Goal: Check status: Check status

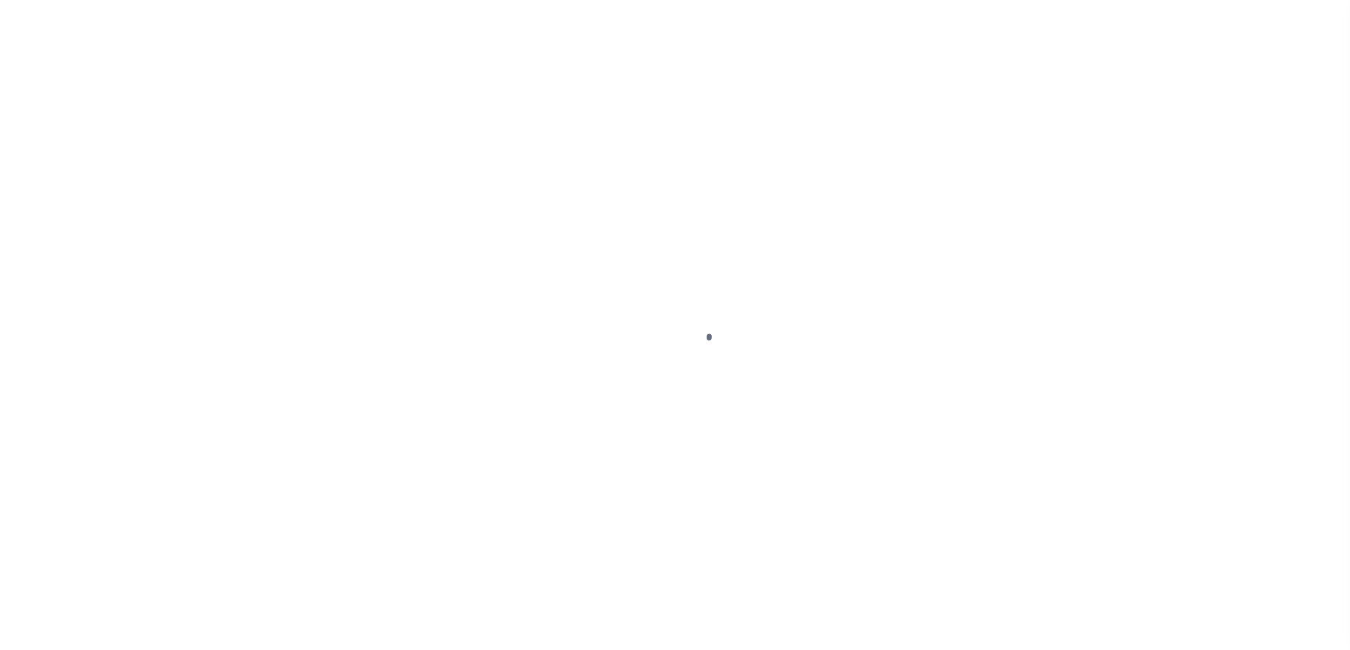
scroll to position [38, 0]
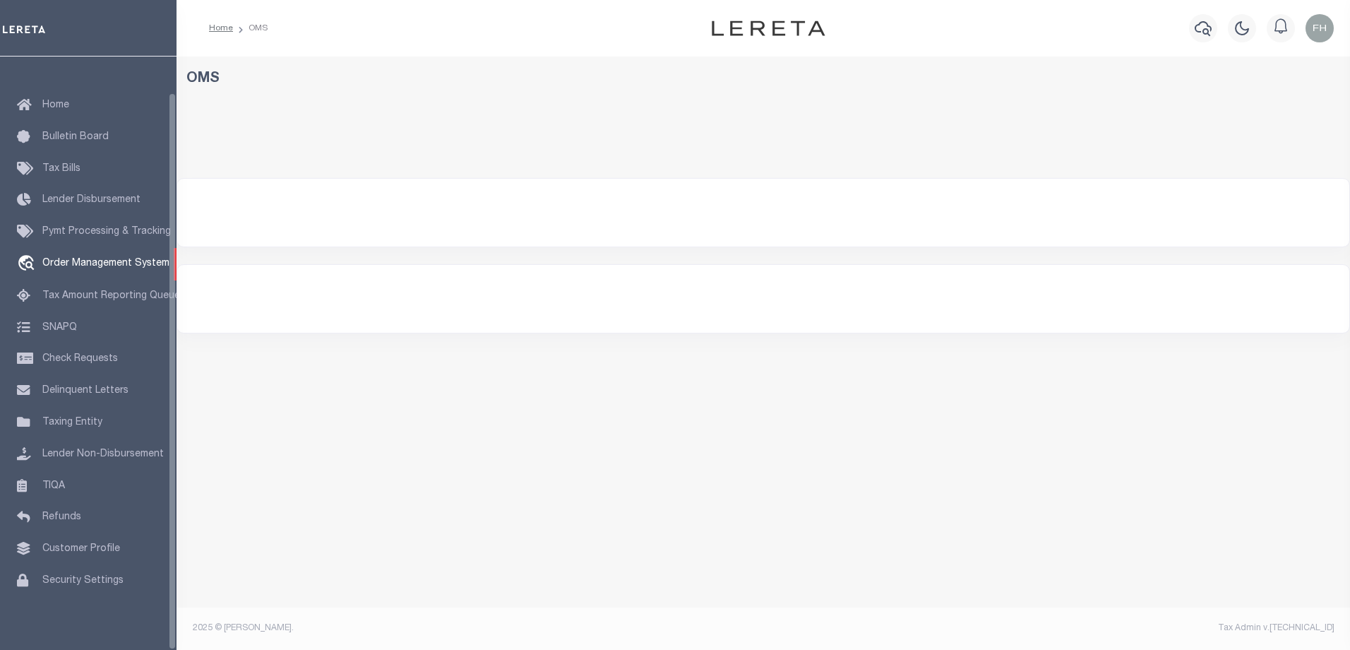
select select "200"
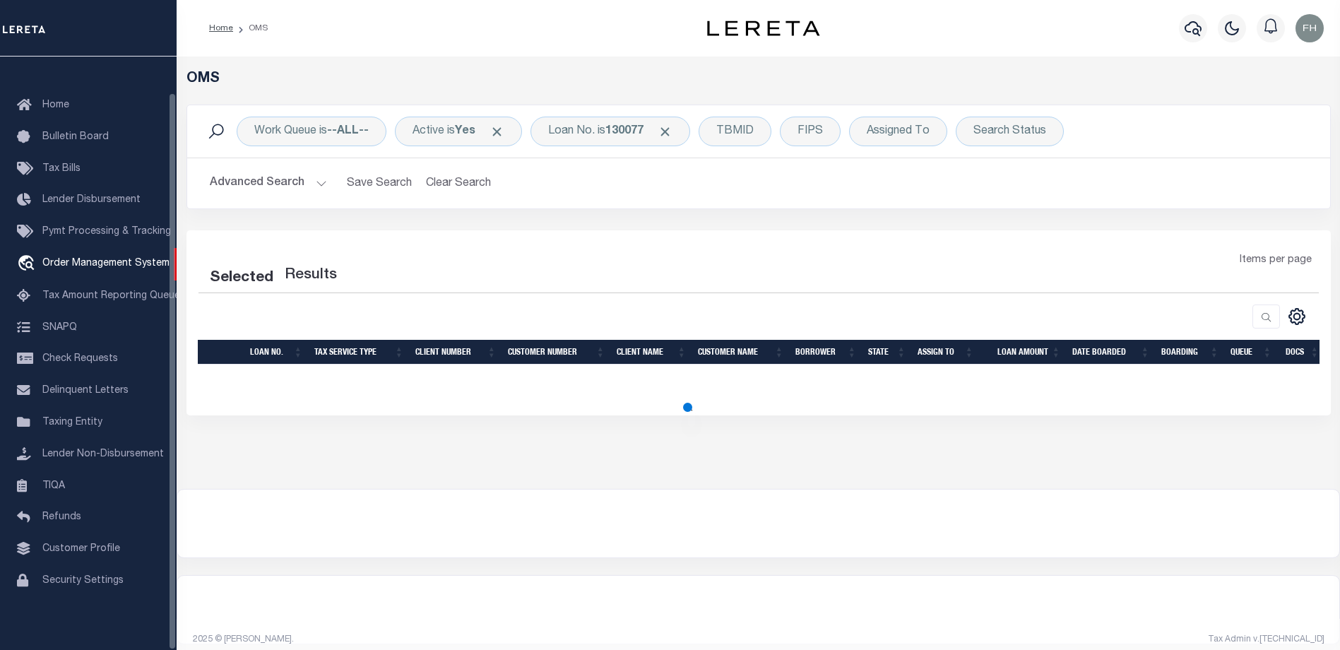
select select "200"
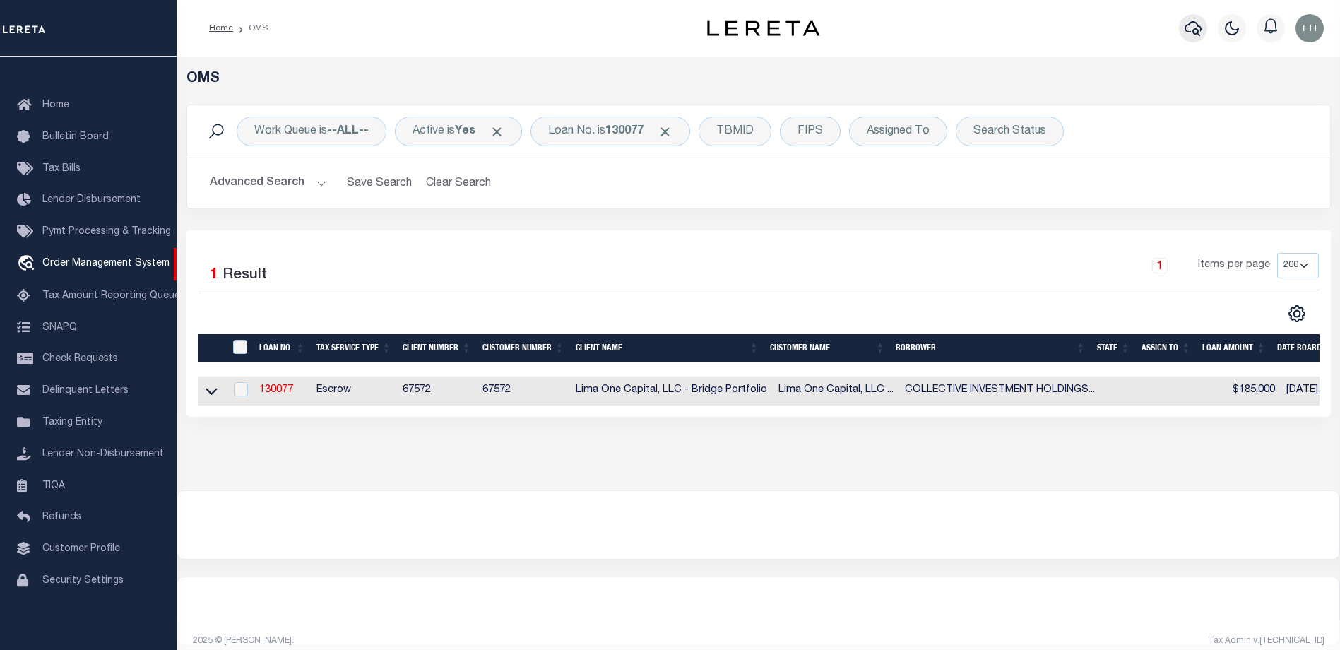
click at [1191, 35] on icon "button" at bounding box center [1192, 28] width 17 height 17
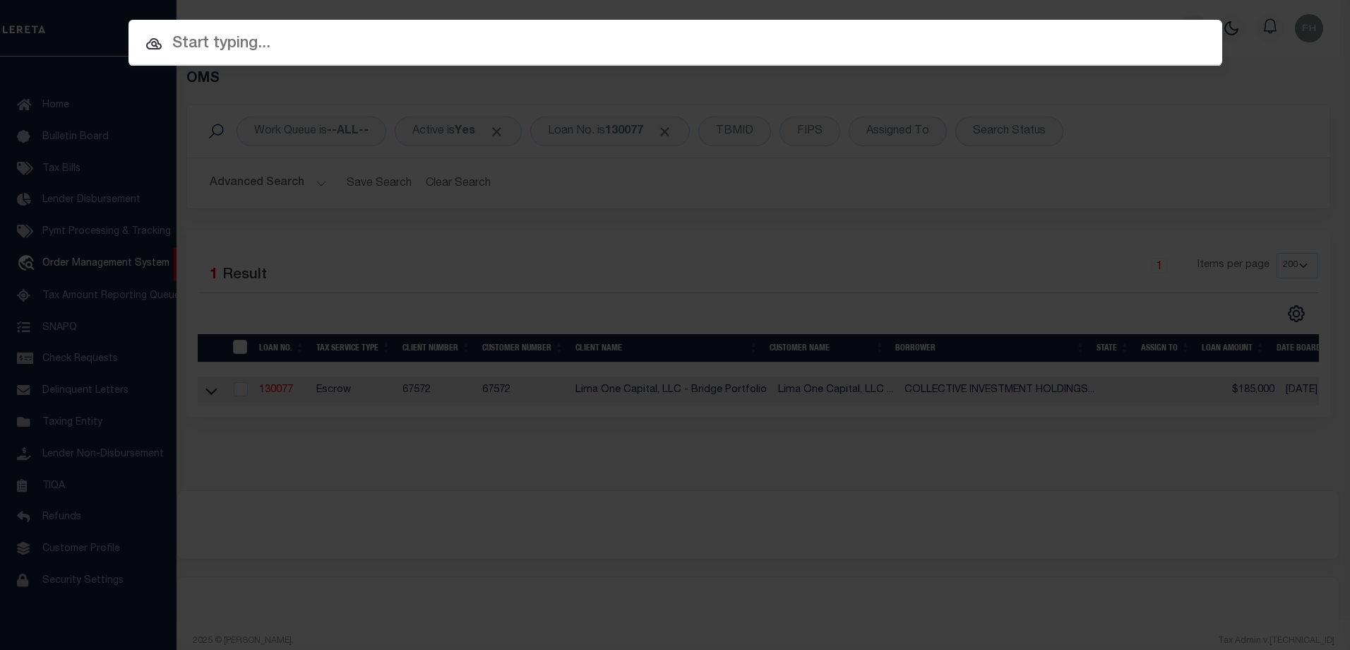
click at [533, 47] on input "text" at bounding box center [676, 44] width 1094 height 25
paste input "Q8MA554A12"
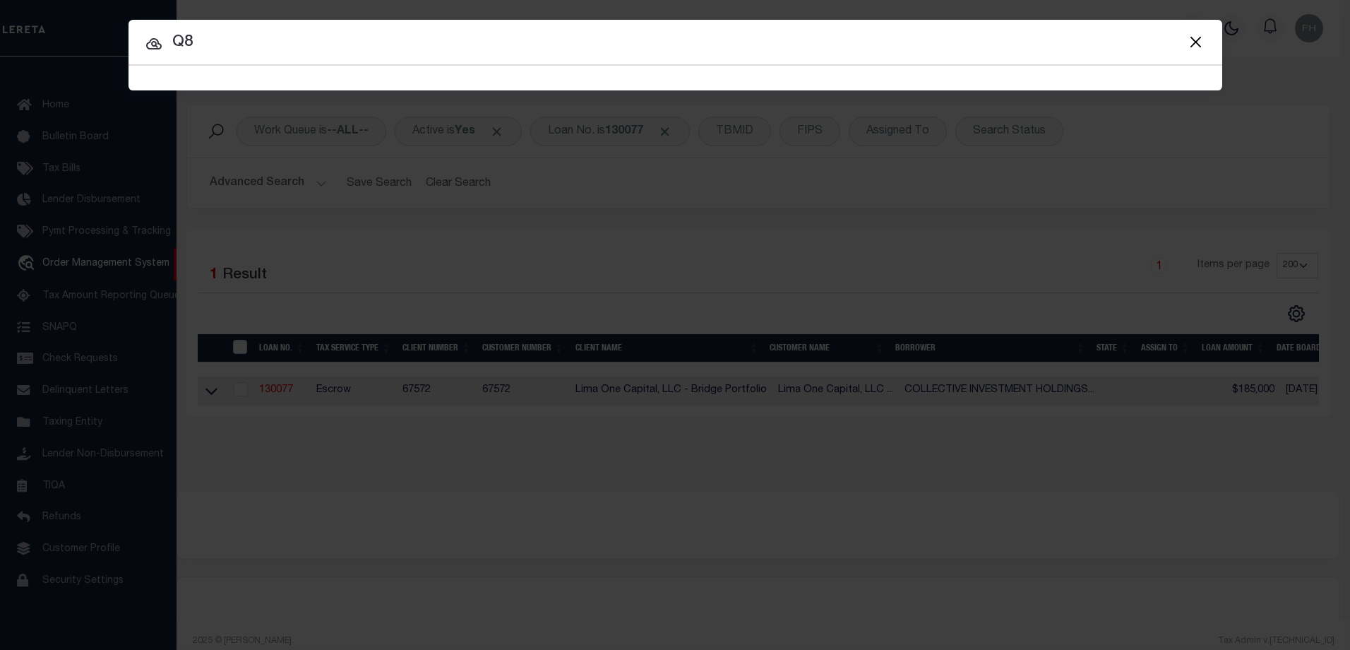
type input "Q"
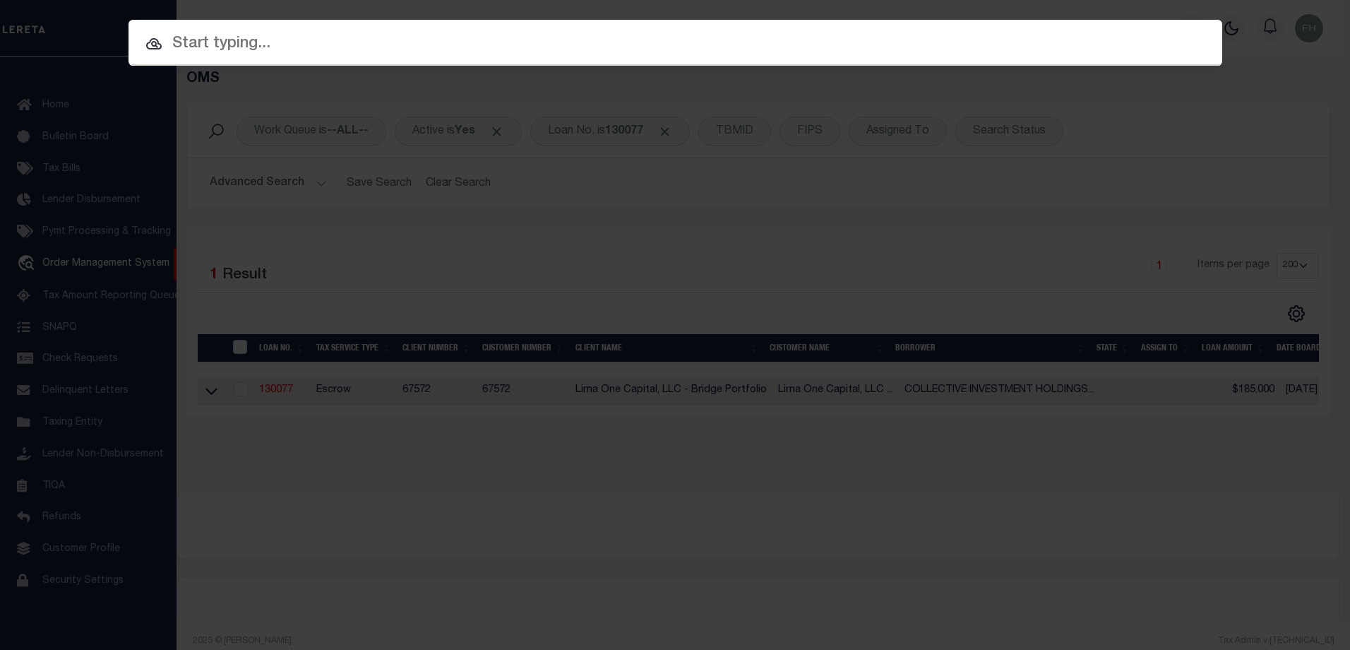
paste input "A0653242"
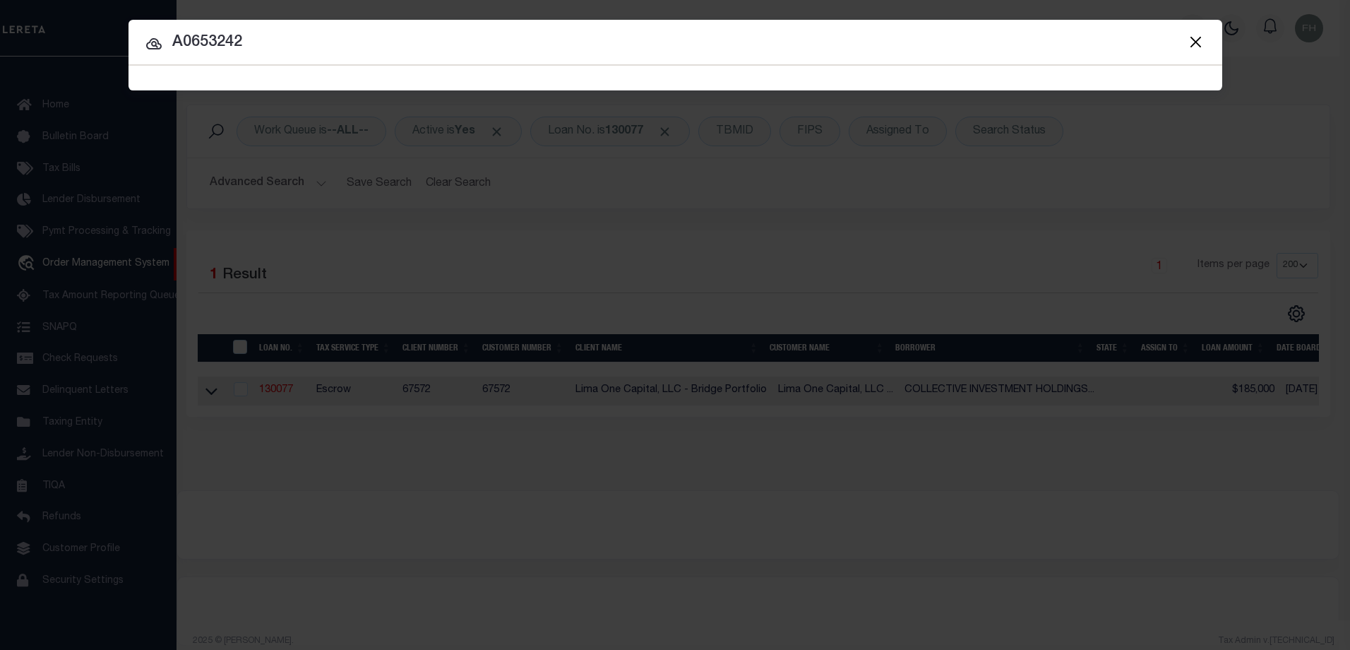
click at [263, 47] on input "A0653242" at bounding box center [676, 42] width 1094 height 25
type input "A0653242"
click at [263, 47] on input "A0653242" at bounding box center [676, 42] width 1094 height 25
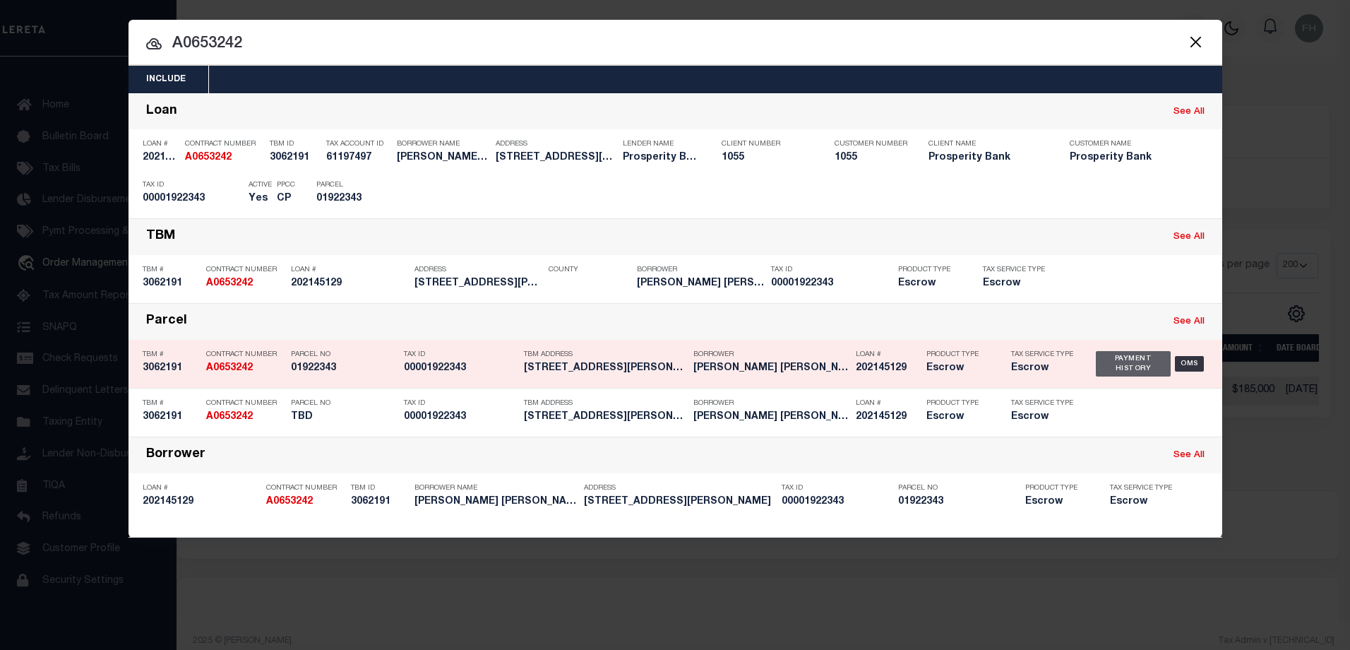
click at [1116, 361] on div "Payment History" at bounding box center [1134, 363] width 76 height 25
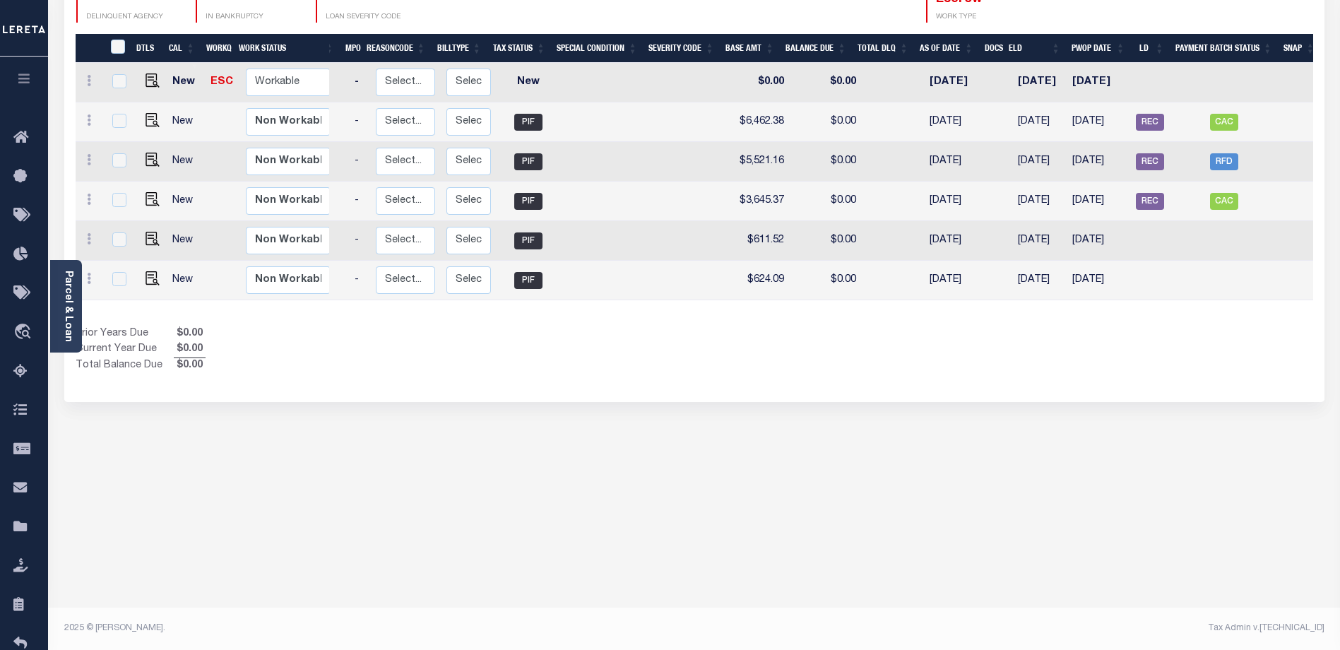
scroll to position [0, 144]
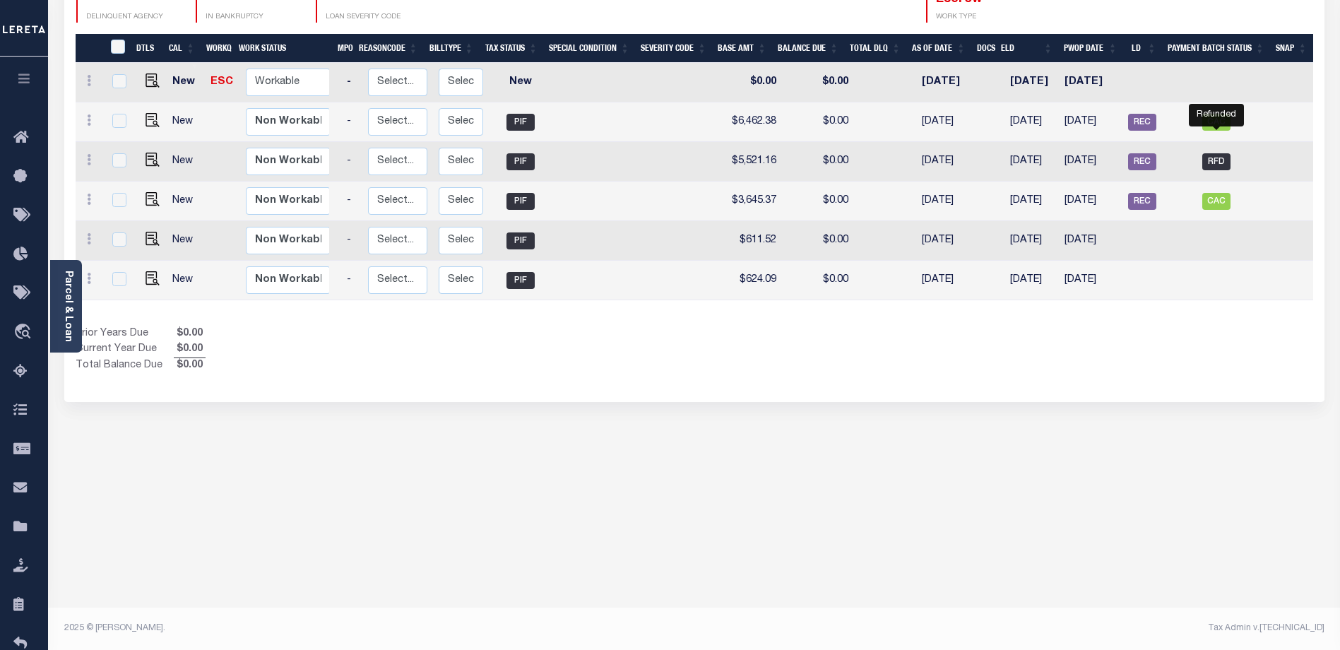
click at [1221, 153] on span "RFD" at bounding box center [1216, 161] width 28 height 17
checkbox input "true"
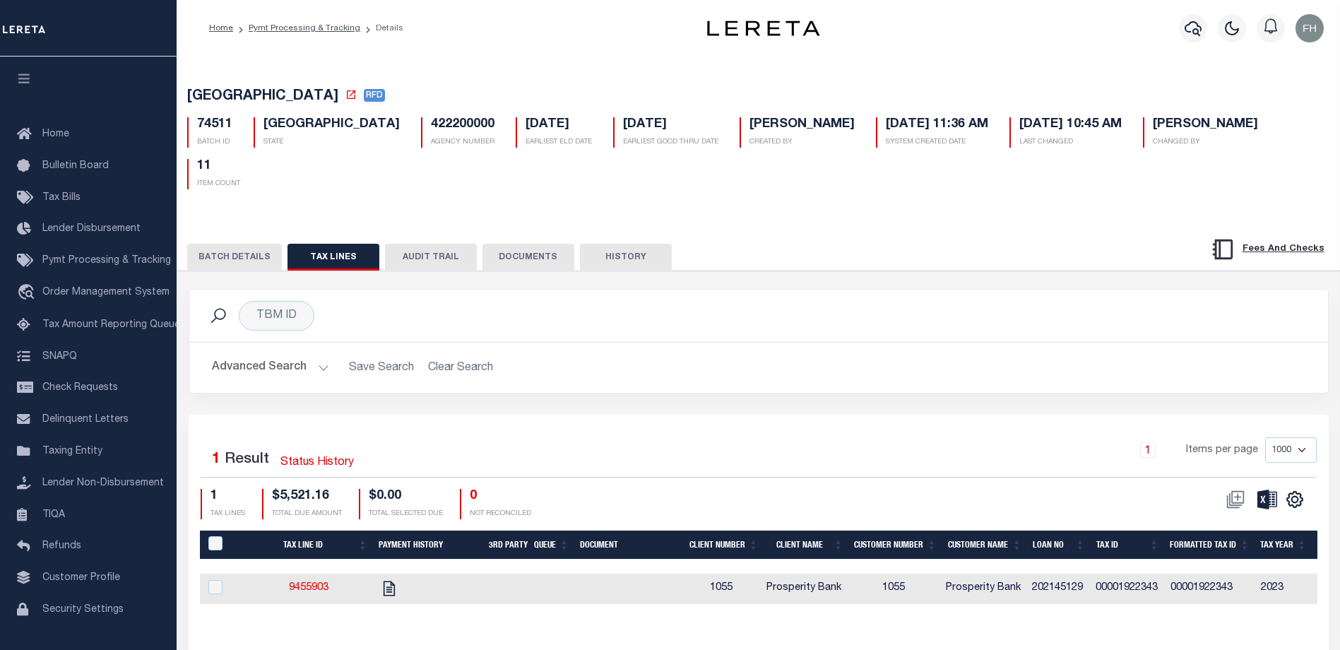
click at [235, 244] on button "BATCH DETAILS" at bounding box center [234, 257] width 95 height 27
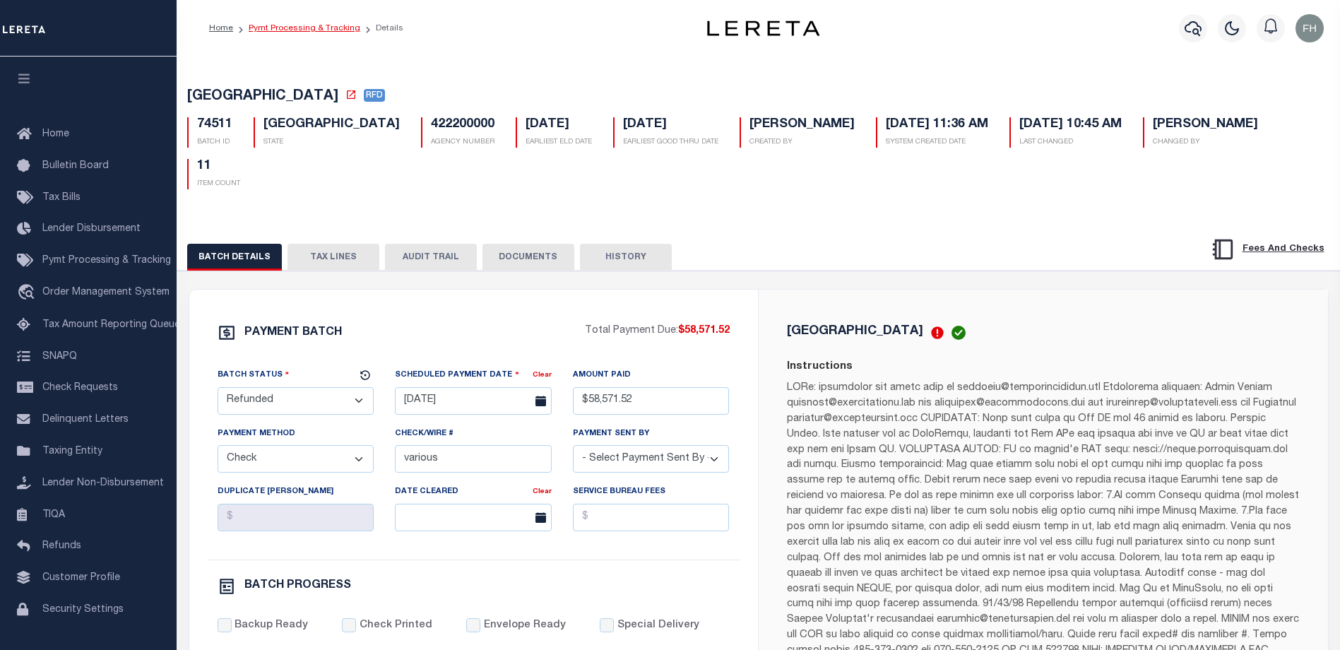
click at [282, 26] on link "Pymt Processing & Tracking" at bounding box center [305, 28] width 112 height 8
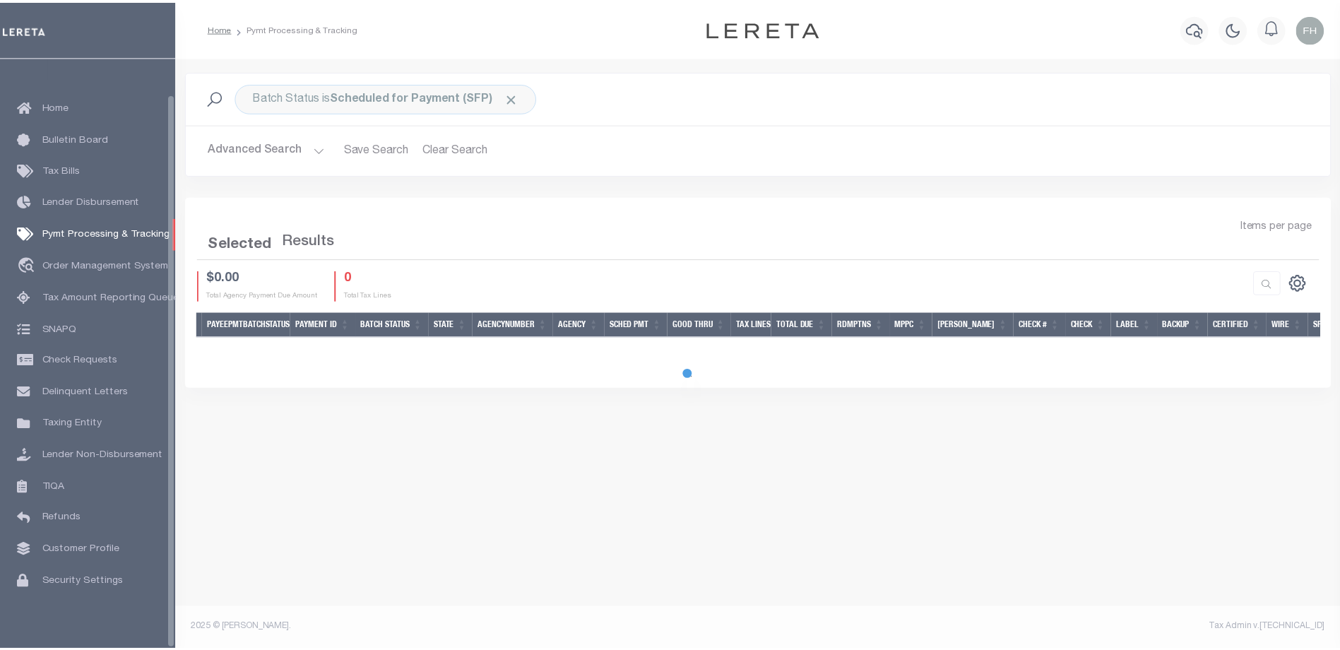
scroll to position [38, 0]
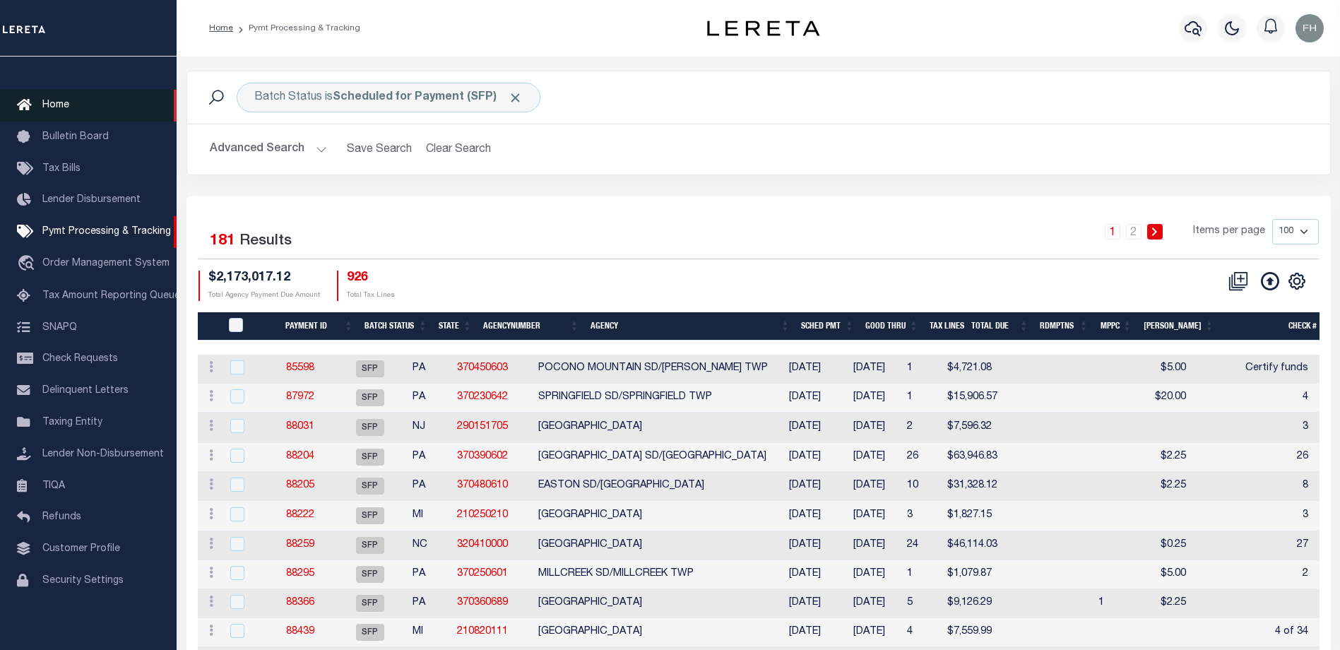
click at [48, 100] on span "Home" at bounding box center [55, 105] width 27 height 10
